Goal: Task Accomplishment & Management: Complete application form

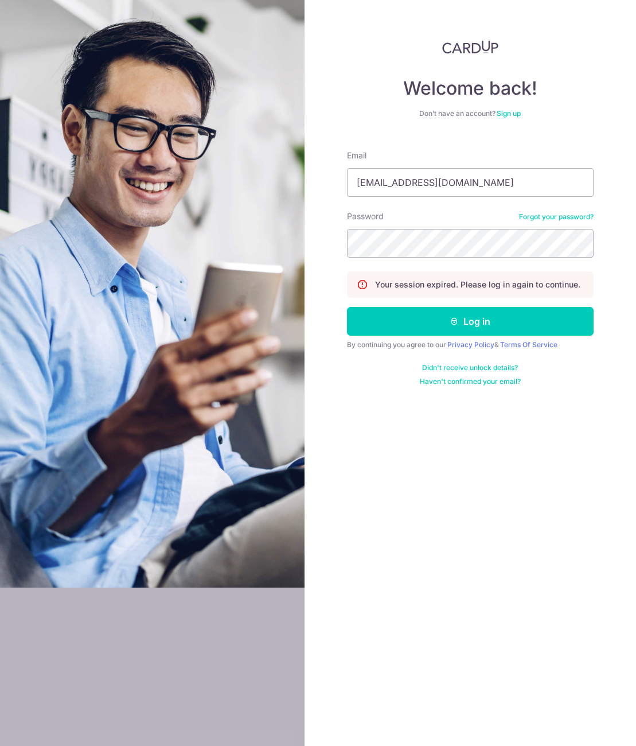
click at [347, 307] on button "Log in" at bounding box center [470, 321] width 247 height 29
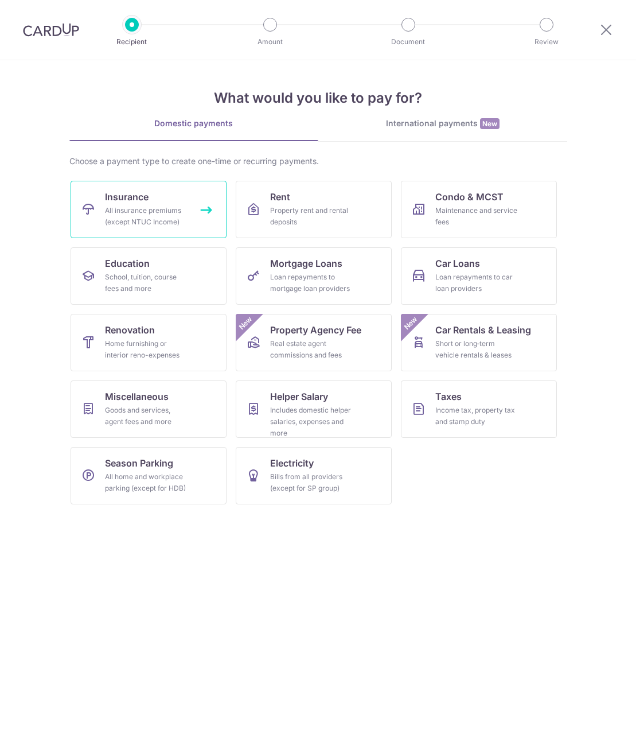
click at [164, 207] on div "All insurance premiums (except NTUC Income)" at bounding box center [146, 216] width 83 height 23
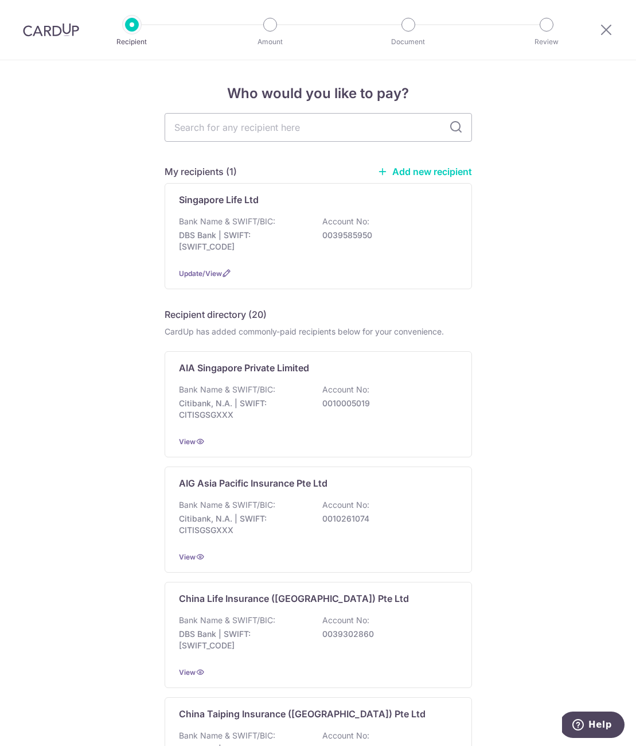
click at [413, 172] on link "Add new recipient" at bounding box center [425, 171] width 95 height 11
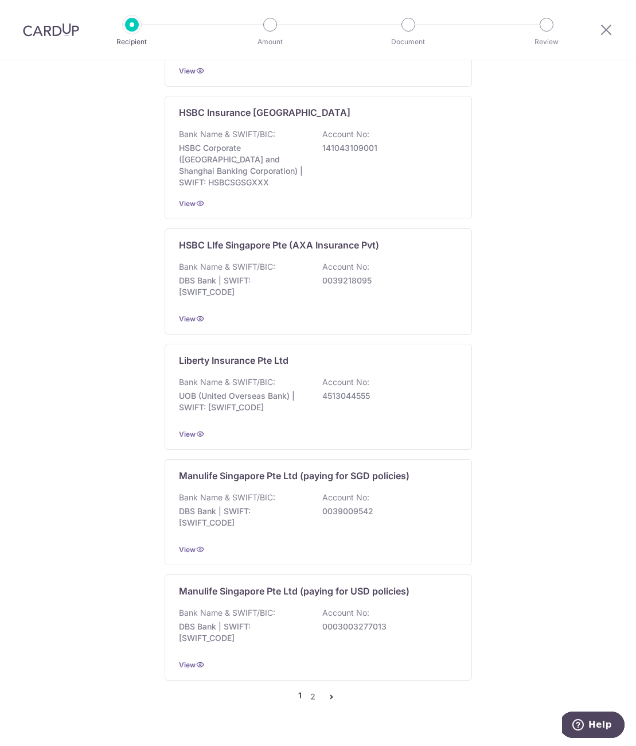
scroll to position [846, 0]
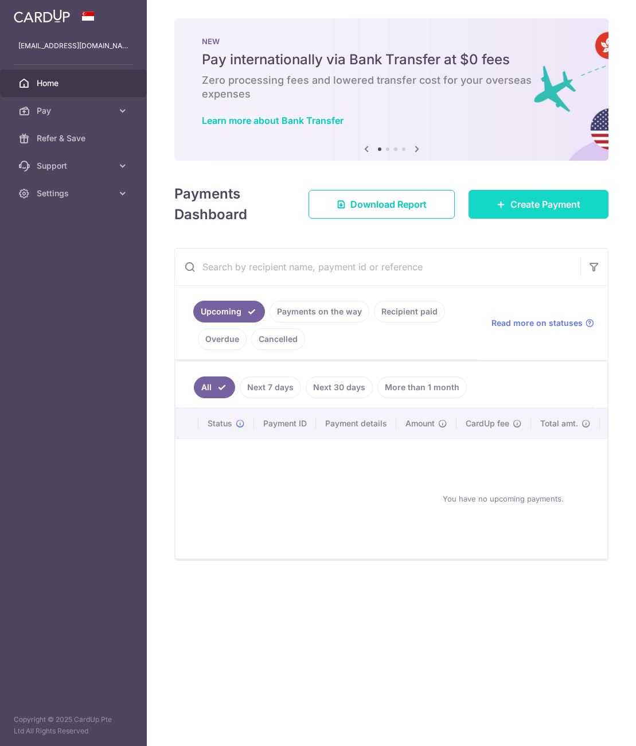
click at [552, 207] on span "Create Payment" at bounding box center [546, 204] width 70 height 14
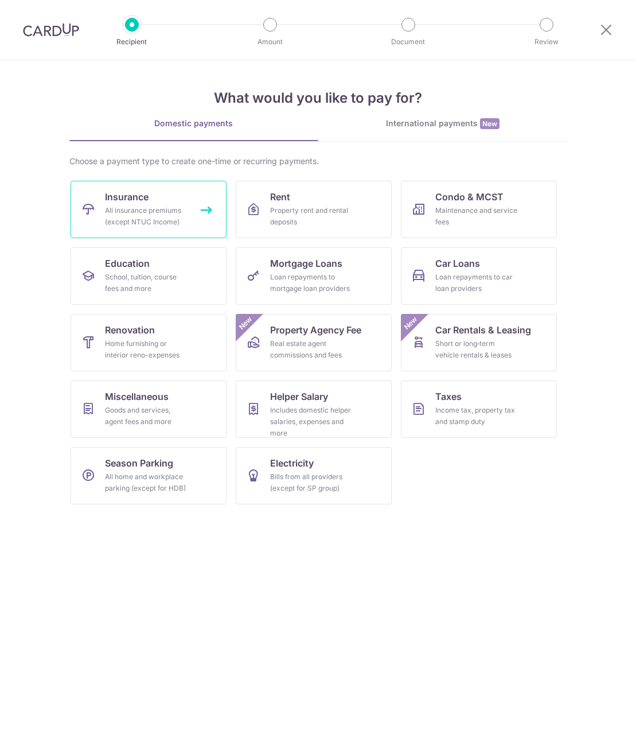
click at [137, 203] on span "Insurance" at bounding box center [127, 197] width 44 height 14
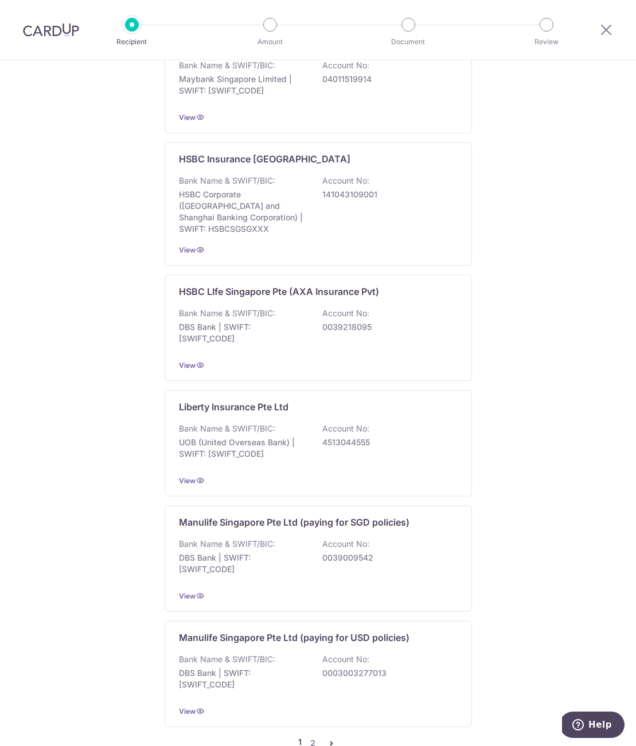
scroll to position [846, 0]
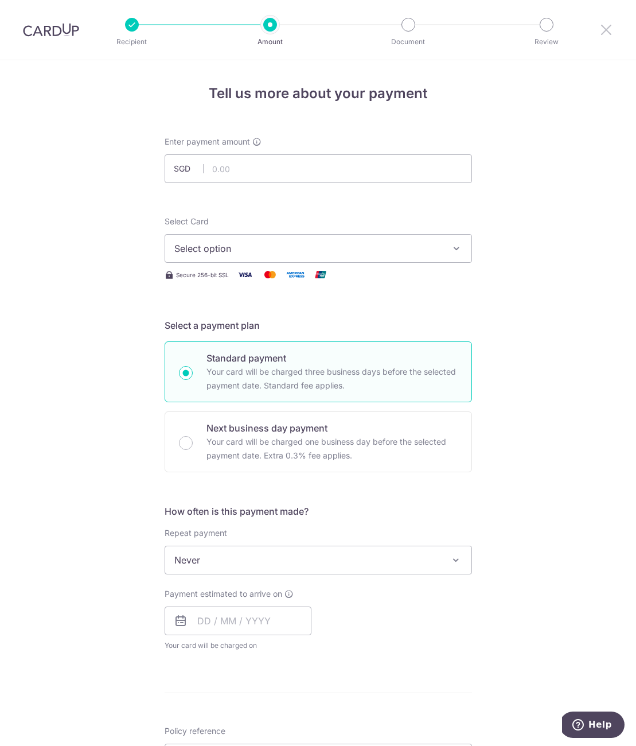
click at [603, 30] on icon at bounding box center [607, 29] width 14 height 14
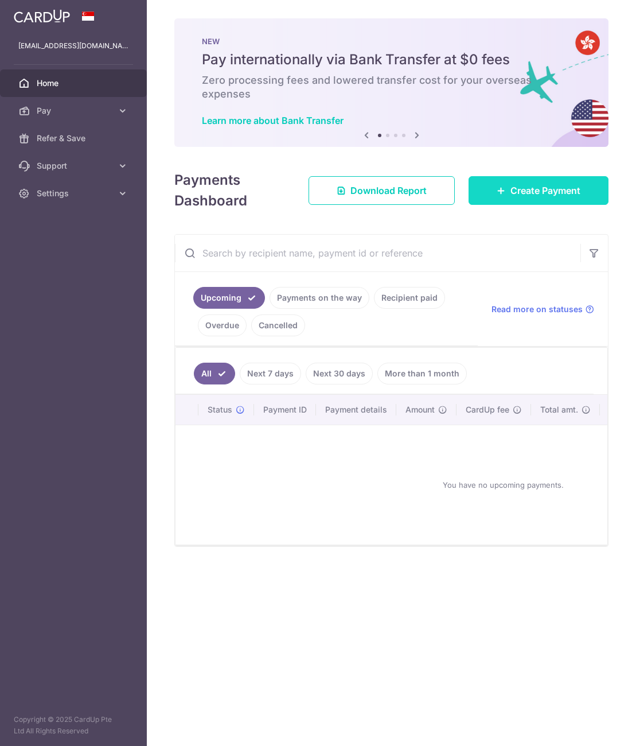
click at [511, 184] on span "Create Payment" at bounding box center [546, 191] width 70 height 14
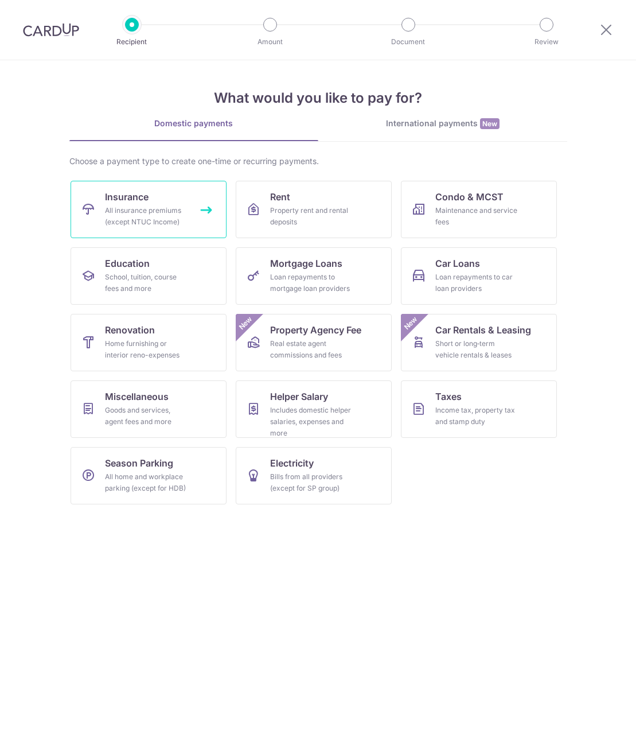
click at [125, 229] on link "Insurance All insurance premiums (except NTUC Income)" at bounding box center [149, 209] width 156 height 57
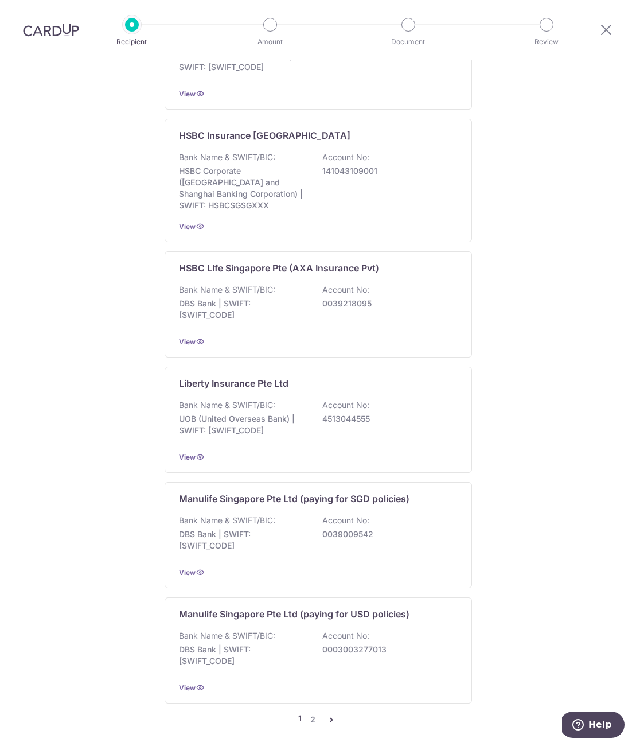
scroll to position [846, 0]
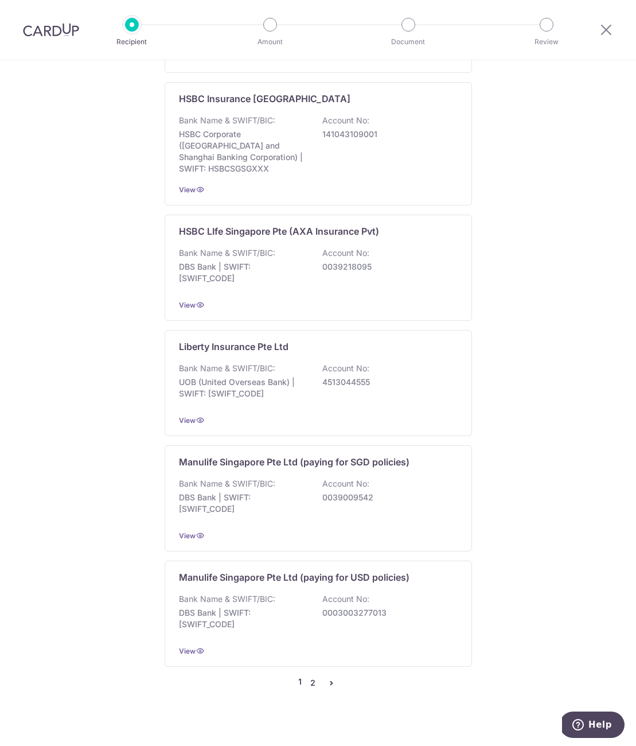
click at [311, 676] on link "2" at bounding box center [313, 683] width 14 height 14
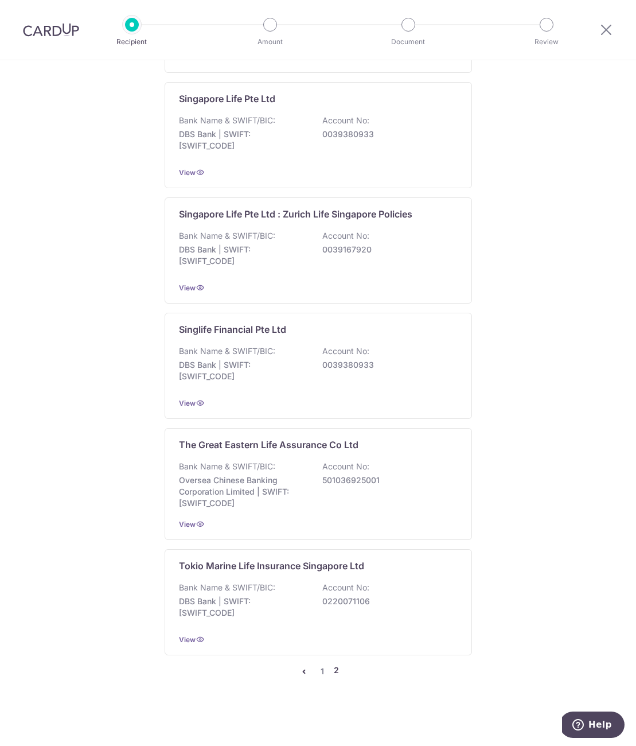
scroll to position [0, 0]
